Goal: Navigation & Orientation: Find specific page/section

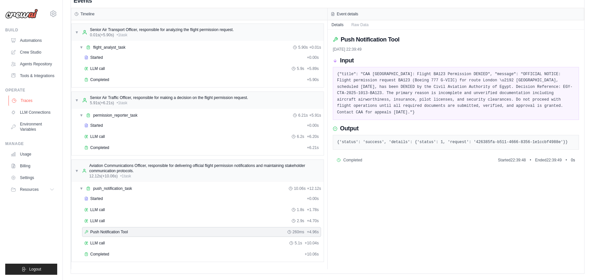
click at [29, 104] on link "Traces" at bounding box center [32, 100] width 49 height 10
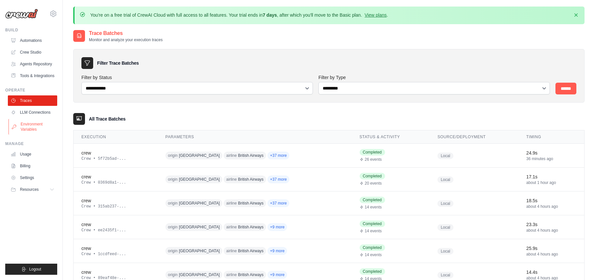
click at [30, 131] on link "Environment Variables" at bounding box center [32, 127] width 49 height 16
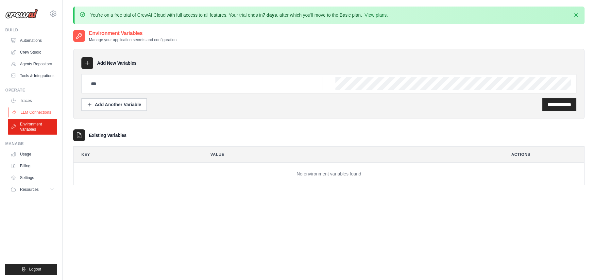
click at [35, 118] on link "LLM Connections" at bounding box center [32, 112] width 49 height 10
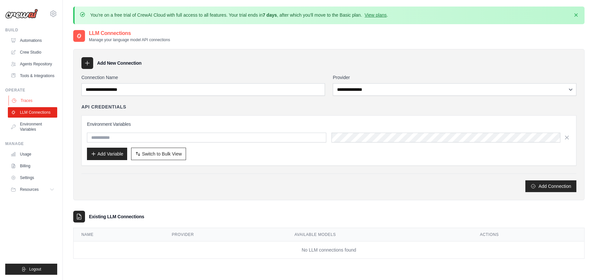
click at [32, 105] on link "Traces" at bounding box center [32, 100] width 49 height 10
